Goal: Task Accomplishment & Management: Use online tool/utility

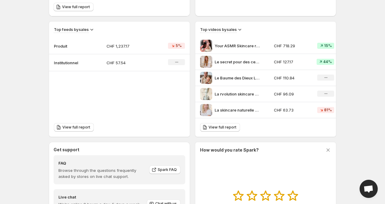
scroll to position [188, 0]
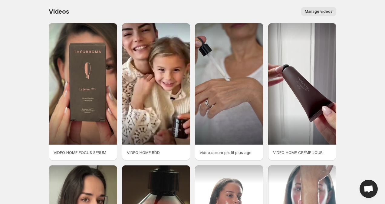
click at [325, 12] on span "Manage videos" at bounding box center [319, 11] width 28 height 5
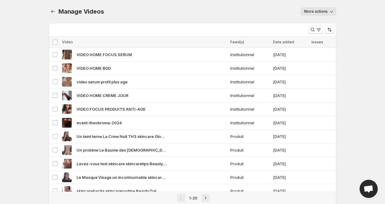
click at [332, 10] on icon "button" at bounding box center [331, 11] width 6 height 6
click at [240, 15] on div "More actions" at bounding box center [223, 11] width 225 height 8
click at [54, 11] on icon "Manage Videos" at bounding box center [53, 11] width 6 height 6
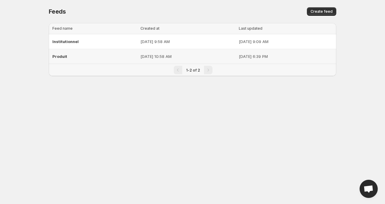
click at [64, 57] on span "Produit" at bounding box center [59, 56] width 15 height 5
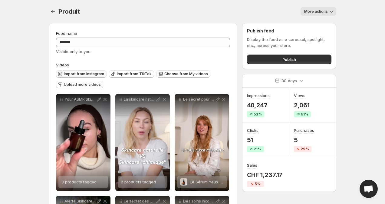
click at [89, 75] on span "Import from Instagram" at bounding box center [84, 73] width 40 height 5
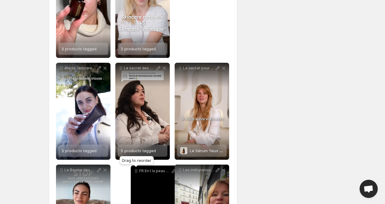
scroll to position [339, 0]
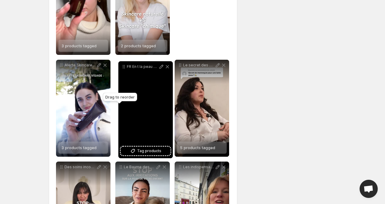
drag, startPoint x: 62, startPoint y: 108, endPoint x: 124, endPoint y: 67, distance: 74.3
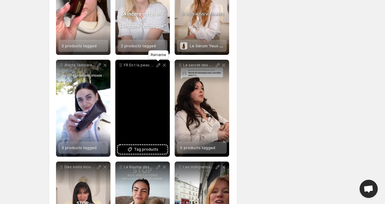
click at [157, 67] on icon at bounding box center [158, 65] width 4 height 4
type input "**********"
click at [148, 150] on span "Tag products" at bounding box center [146, 149] width 24 height 6
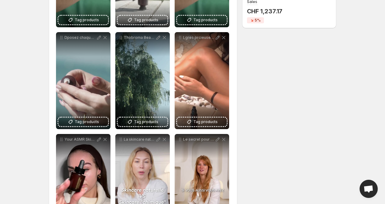
scroll to position [166, 0]
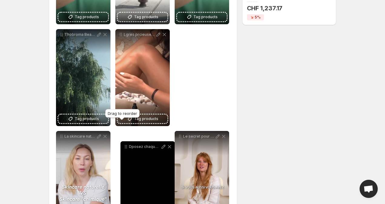
drag, startPoint x: 62, startPoint y: 35, endPoint x: 126, endPoint y: 146, distance: 128.6
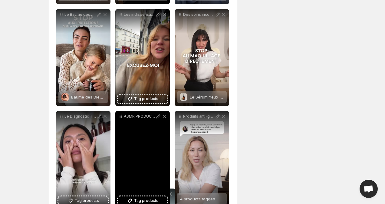
scroll to position [507, 0]
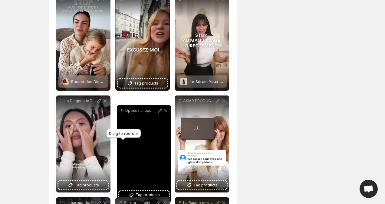
drag, startPoint x: 121, startPoint y: 48, endPoint x: 123, endPoint y: 110, distance: 62.0
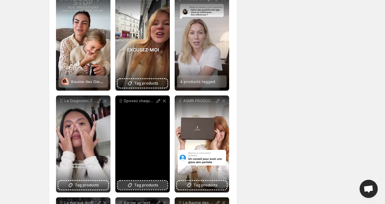
click at [144, 185] on span "Tag products" at bounding box center [146, 185] width 24 height 6
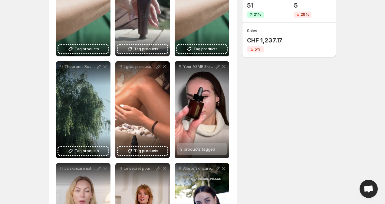
scroll to position [0, 0]
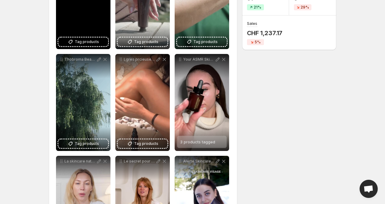
scroll to position [151, 0]
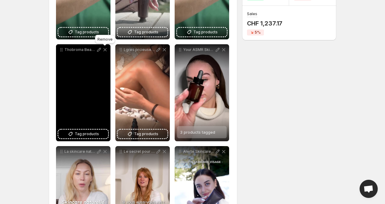
click at [105, 50] on icon at bounding box center [104, 49] width 3 height 3
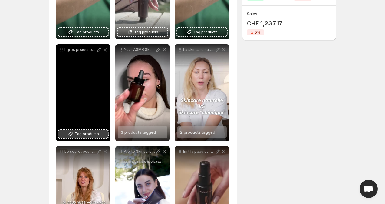
click at [77, 134] on span "Tag products" at bounding box center [87, 134] width 24 height 6
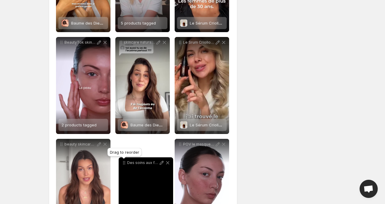
scroll to position [770, 0]
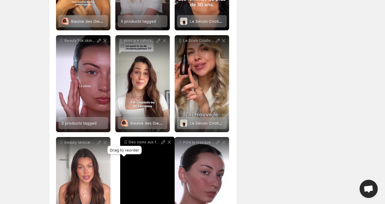
drag, startPoint x: 63, startPoint y: 77, endPoint x: 127, endPoint y: 145, distance: 93.1
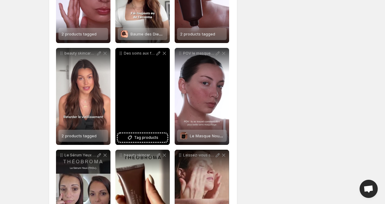
scroll to position [863, 0]
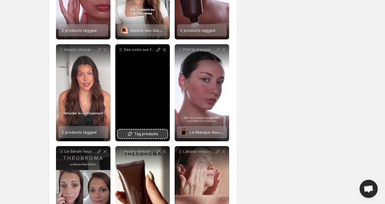
click at [142, 131] on span "Tag products" at bounding box center [146, 134] width 24 height 6
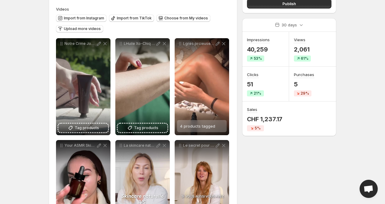
scroll to position [52, 0]
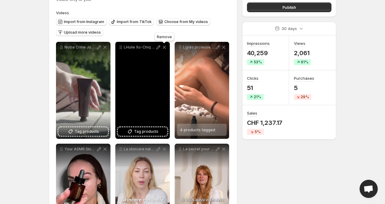
click at [165, 47] on icon at bounding box center [164, 47] width 3 height 3
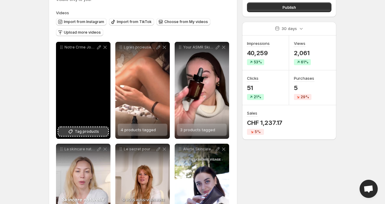
click at [83, 133] on span "Tag products" at bounding box center [87, 131] width 24 height 6
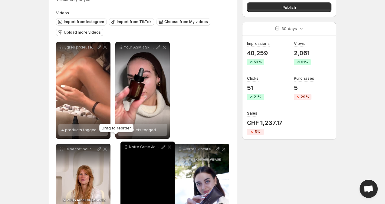
drag, startPoint x: 62, startPoint y: 48, endPoint x: 126, endPoint y: 149, distance: 119.4
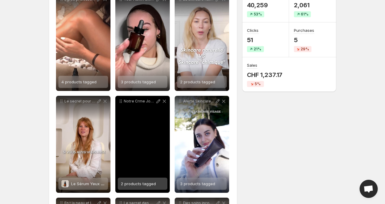
scroll to position [99, 0]
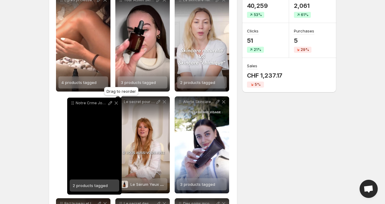
drag, startPoint x: 122, startPoint y: 102, endPoint x: 74, endPoint y: 103, distance: 48.1
click at [74, 103] on icon at bounding box center [73, 103] width 6 height 6
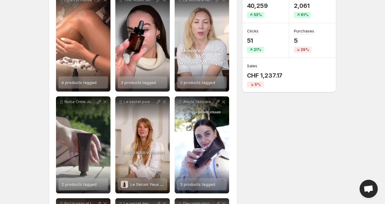
scroll to position [0, 0]
